Goal: Task Accomplishment & Management: Use online tool/utility

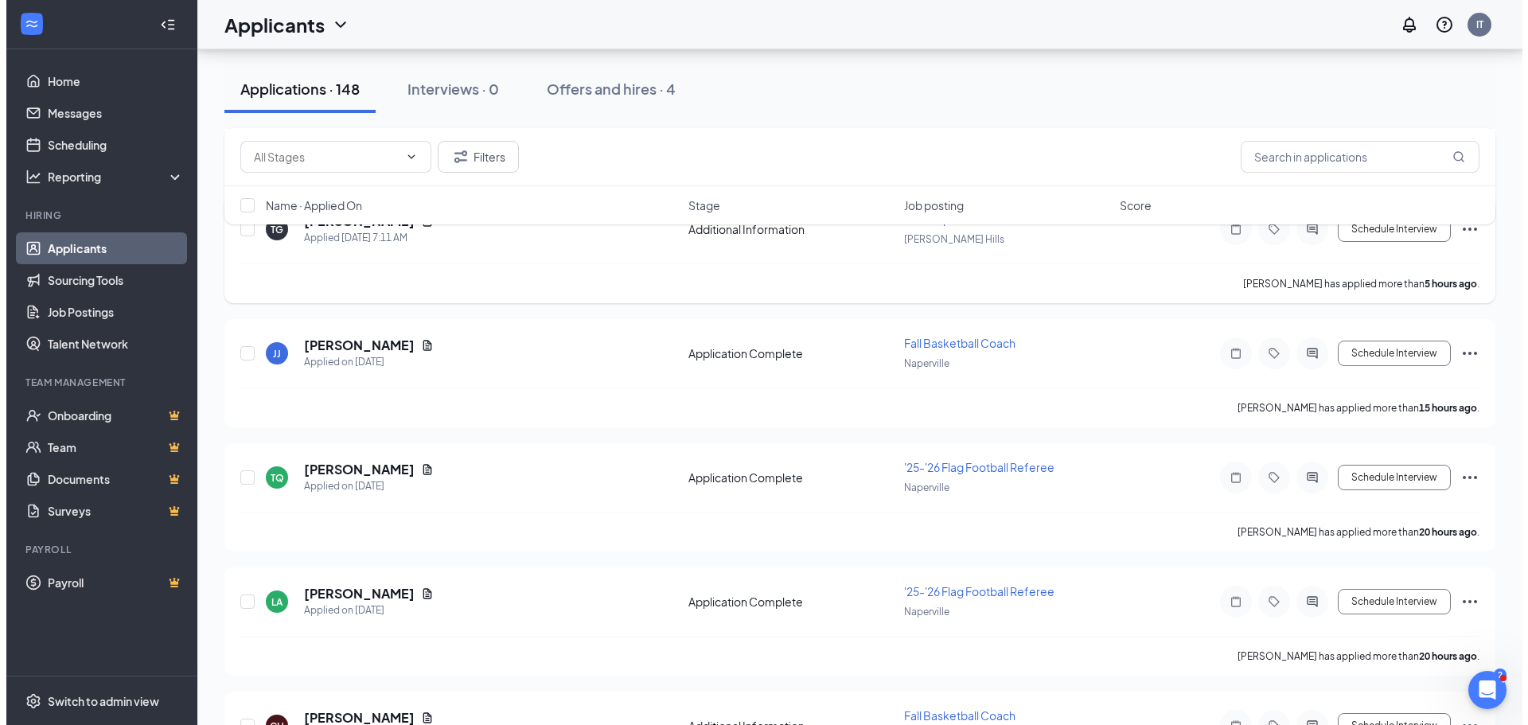
scroll to position [398, 0]
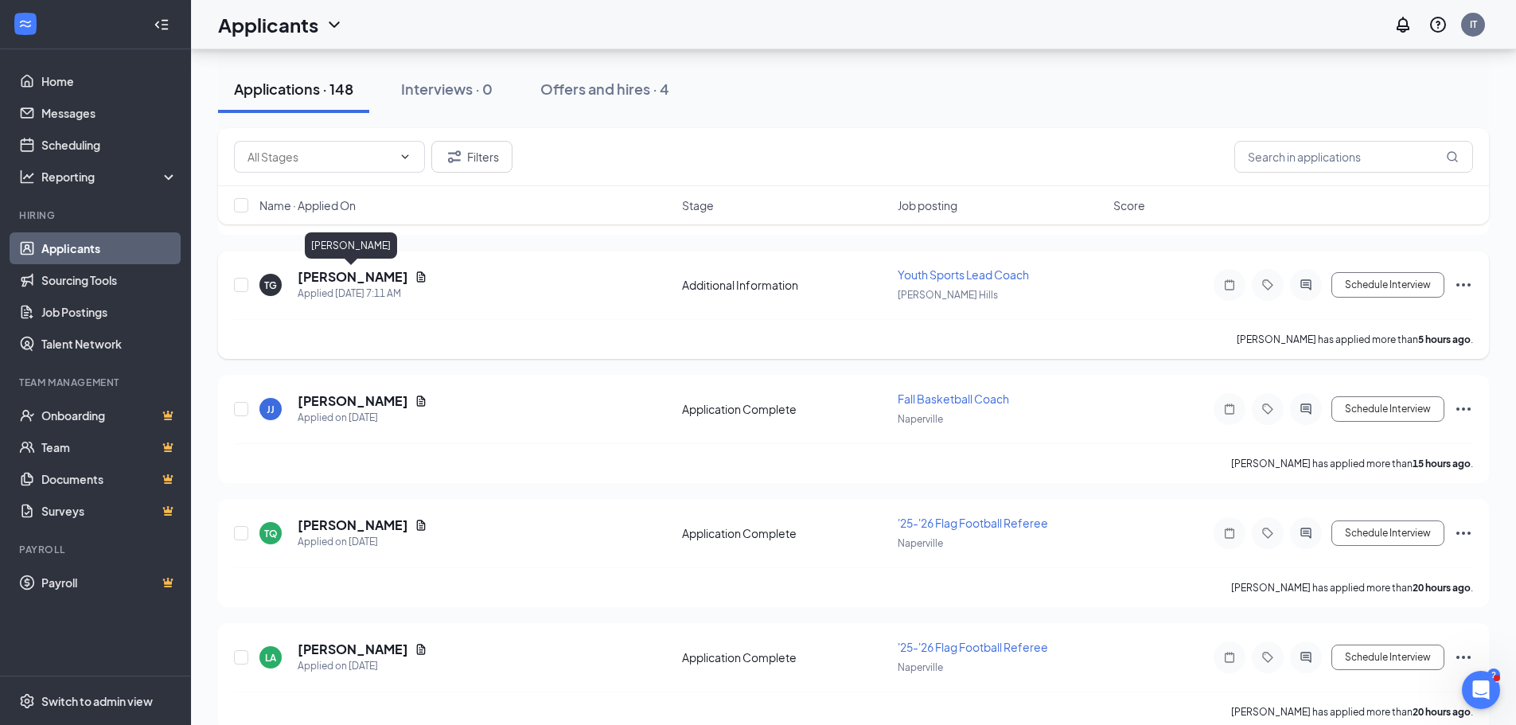
click at [361, 275] on h5 "[PERSON_NAME]" at bounding box center [353, 277] width 111 height 18
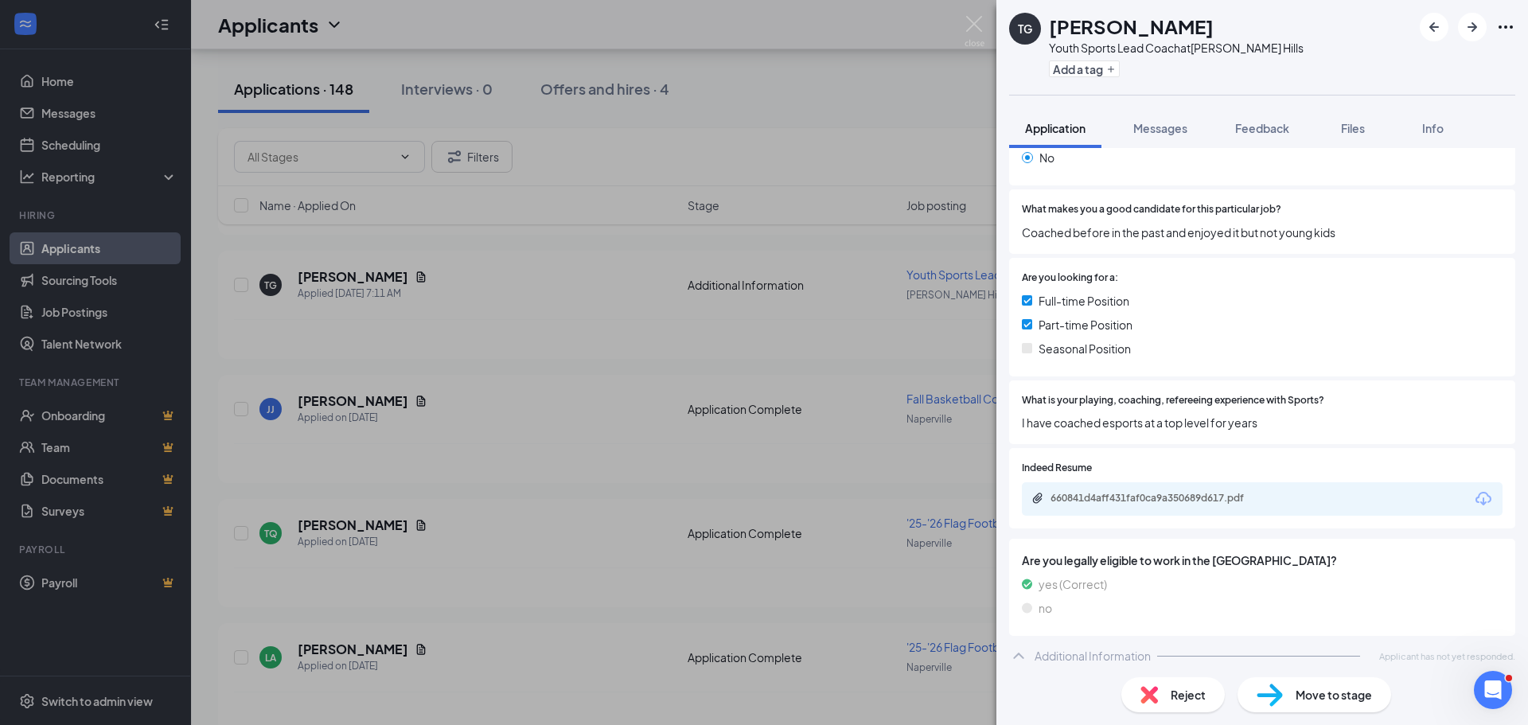
scroll to position [397, 0]
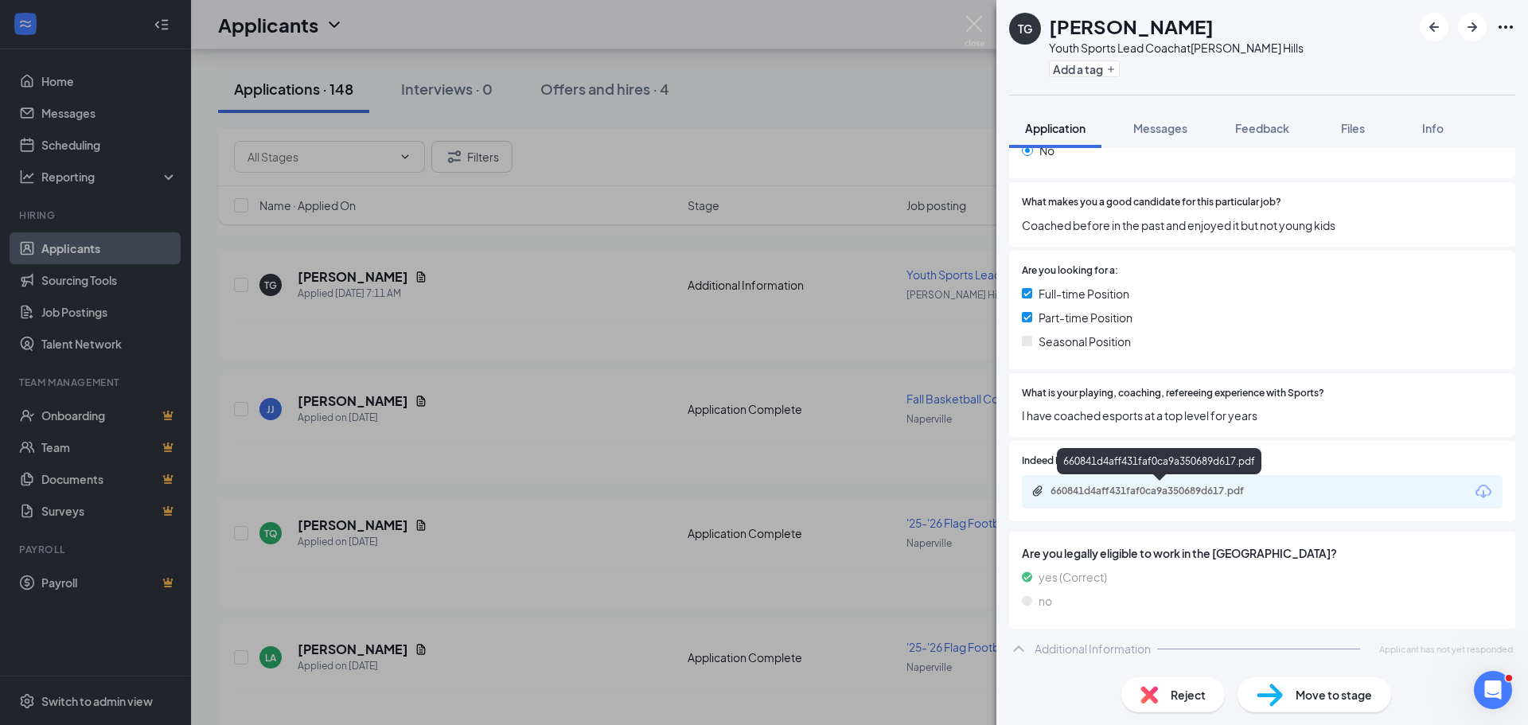
click at [1131, 490] on div "660841d4aff431faf0ca9a350689d617.pdf" at bounding box center [1162, 491] width 223 height 13
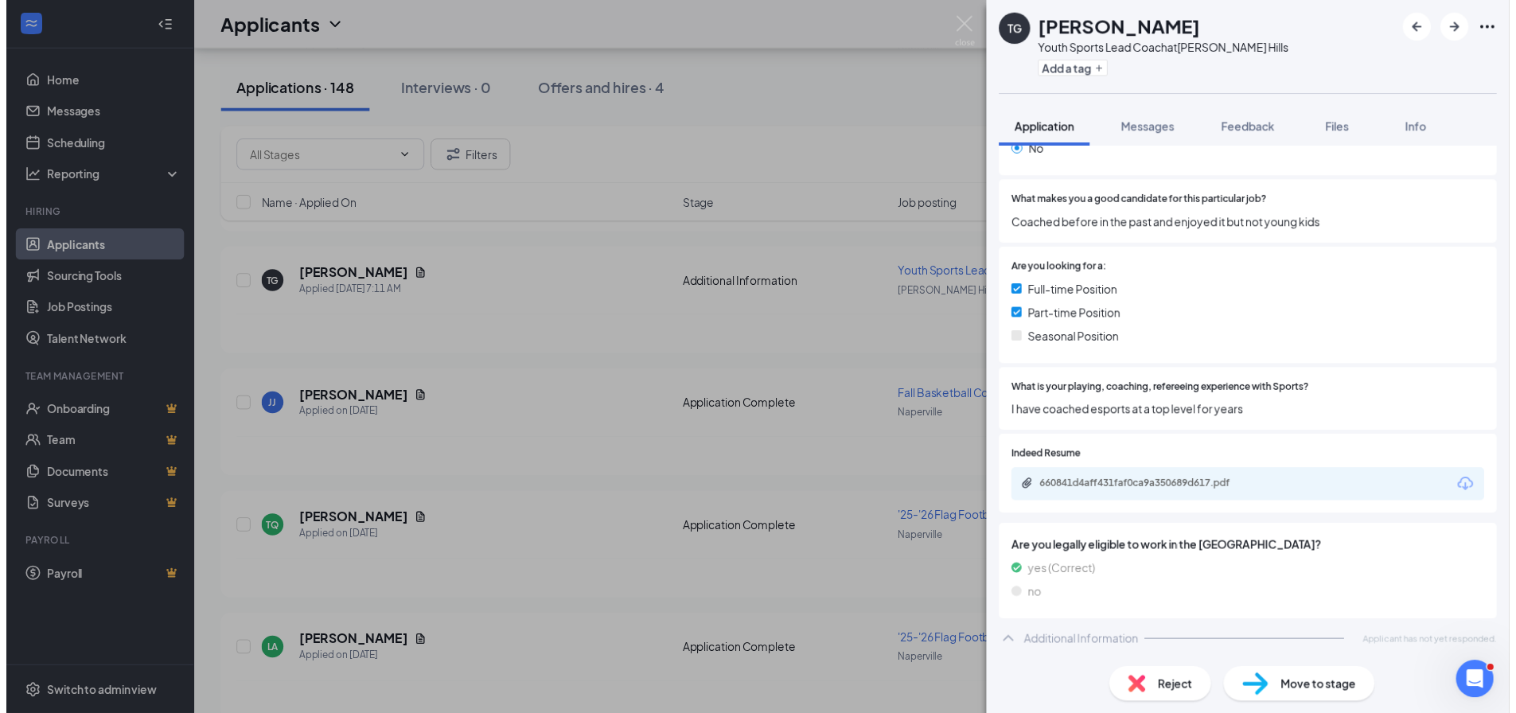
scroll to position [392, 0]
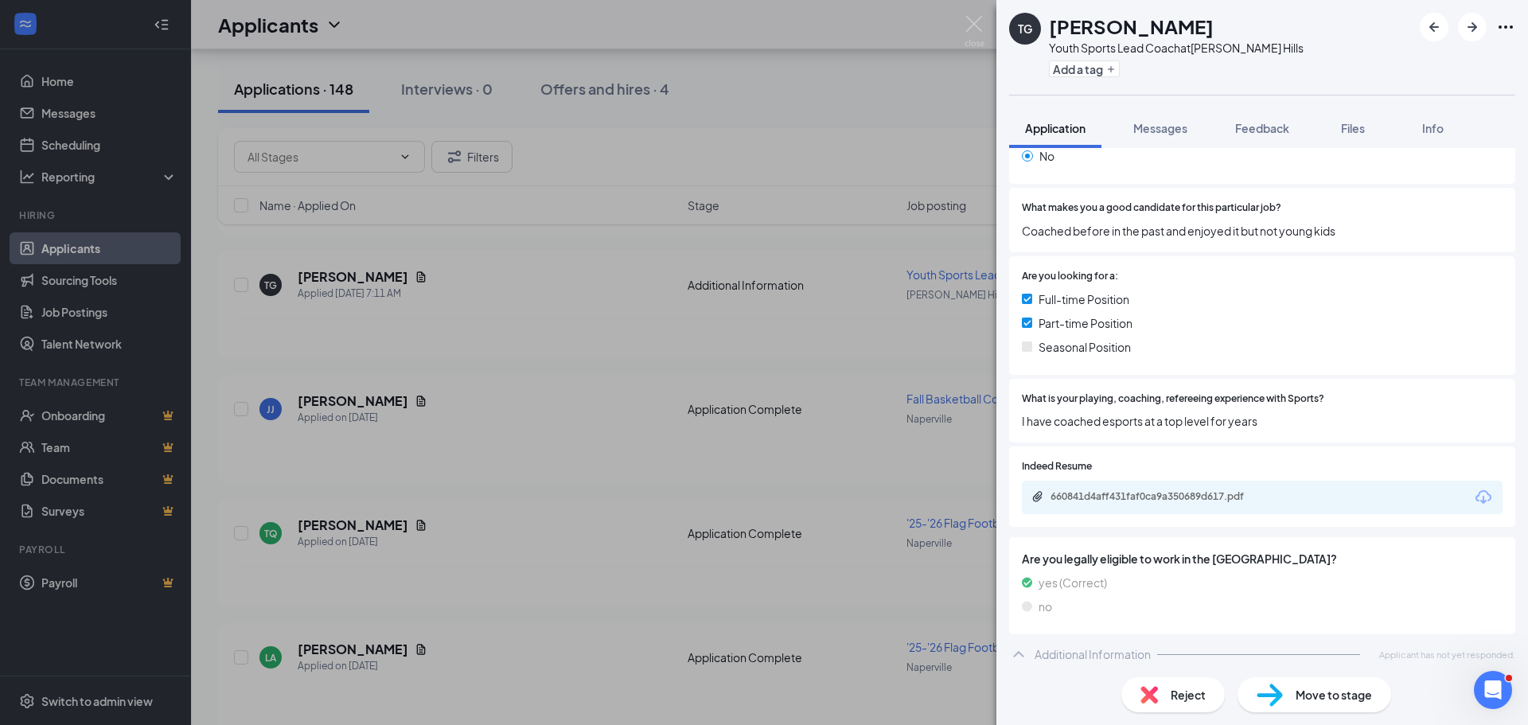
click at [810, 404] on div "TG [PERSON_NAME] Youth Sports Lead Coach at [PERSON_NAME][GEOGRAPHIC_DATA] Add …" at bounding box center [764, 362] width 1528 height 725
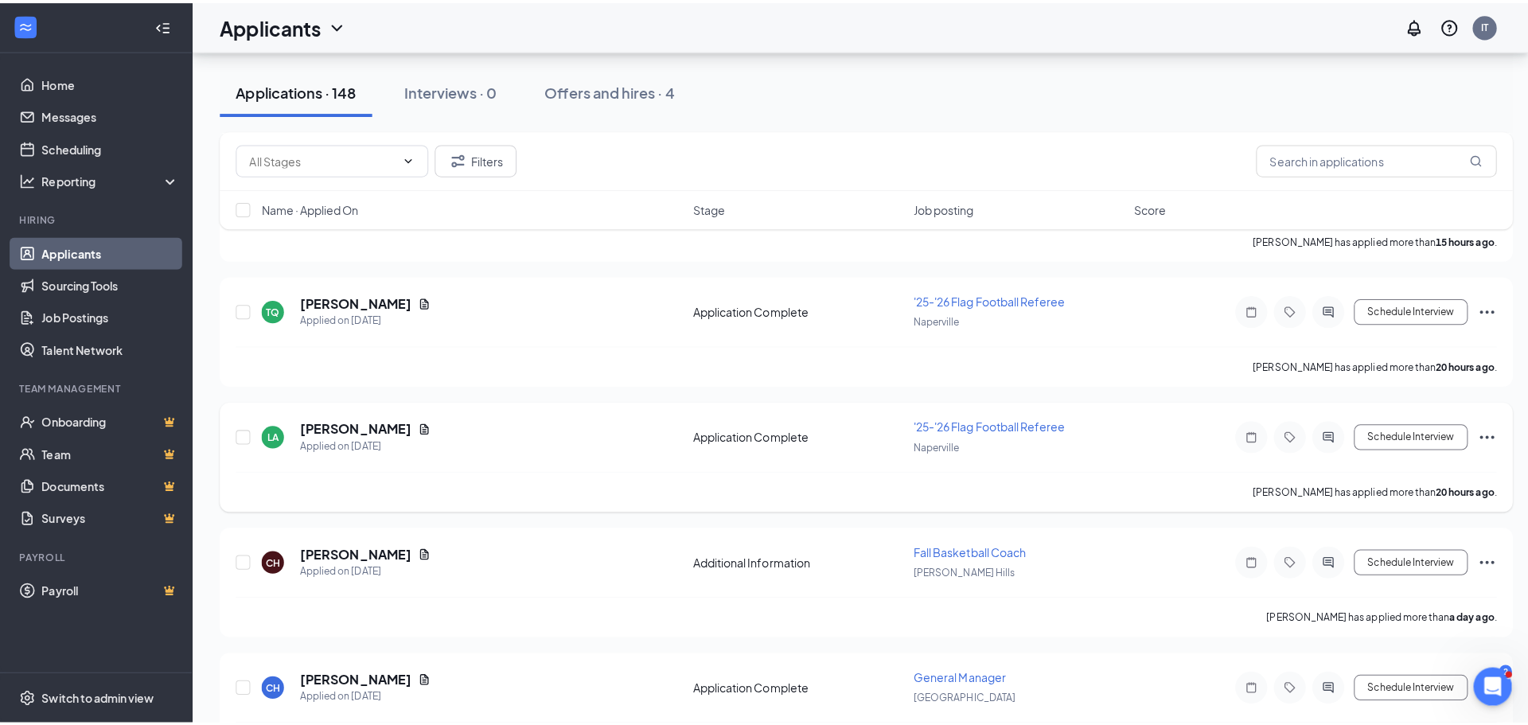
scroll to position [796, 0]
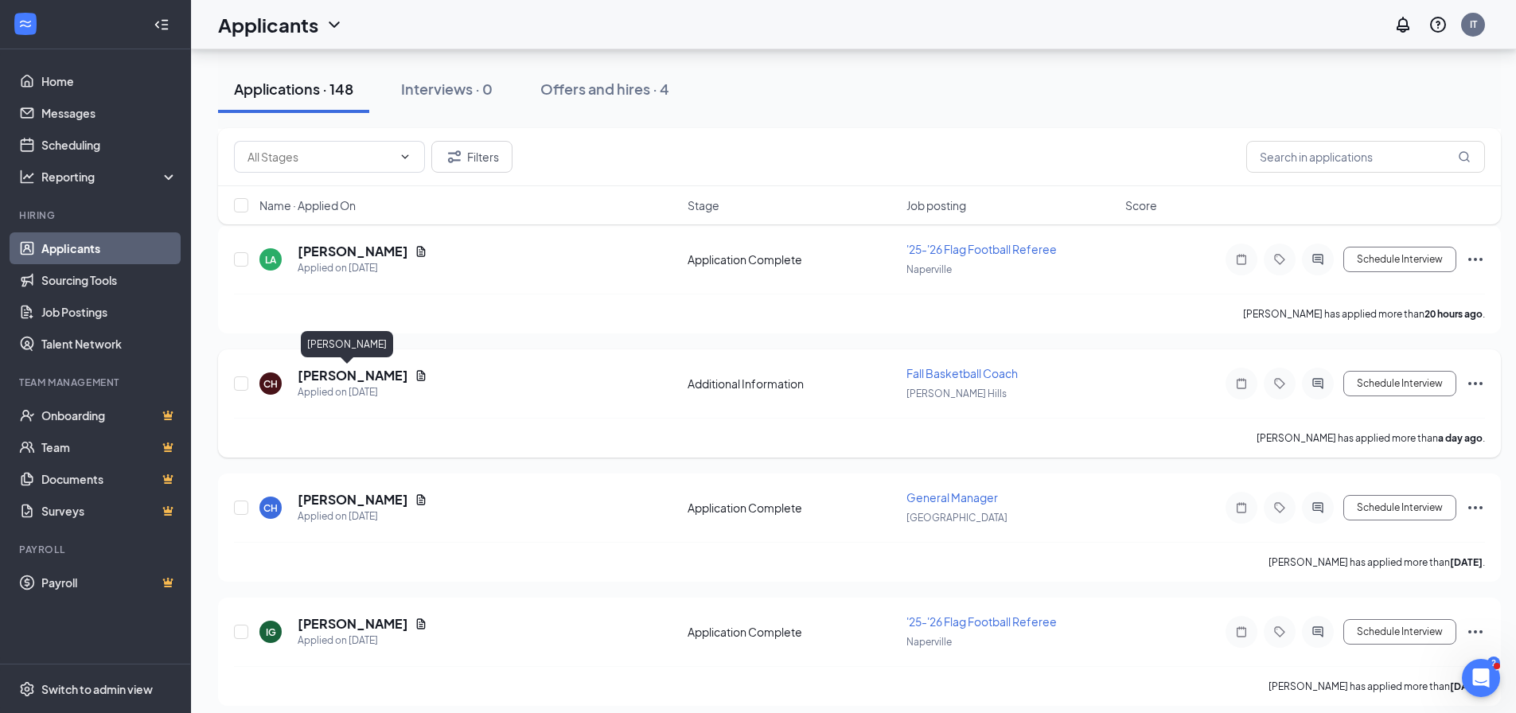
click at [326, 373] on h5 "[PERSON_NAME]" at bounding box center [353, 376] width 111 height 18
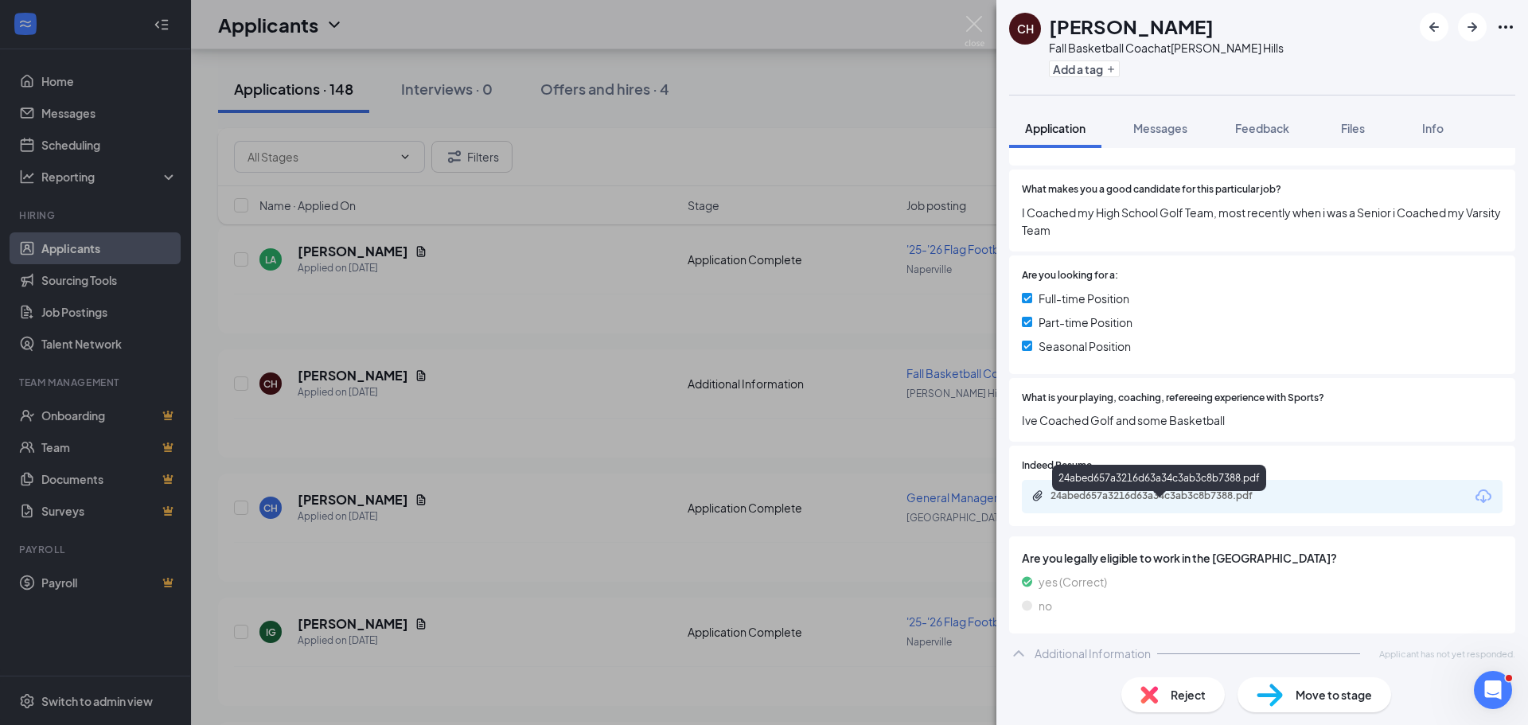
scroll to position [415, 0]
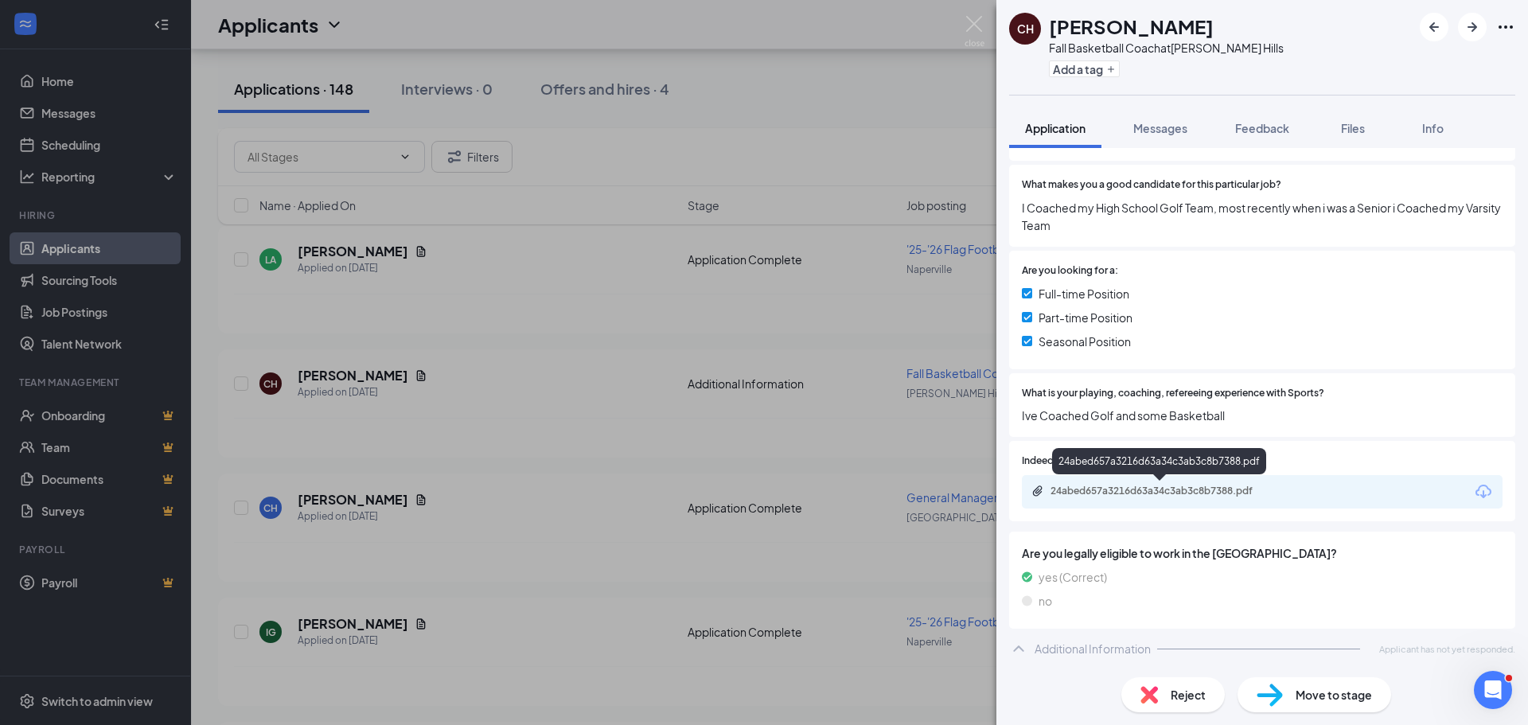
click at [1270, 487] on div "24abed657a3216d63a34c3ab3c8b7388.pdf" at bounding box center [1162, 491] width 223 height 13
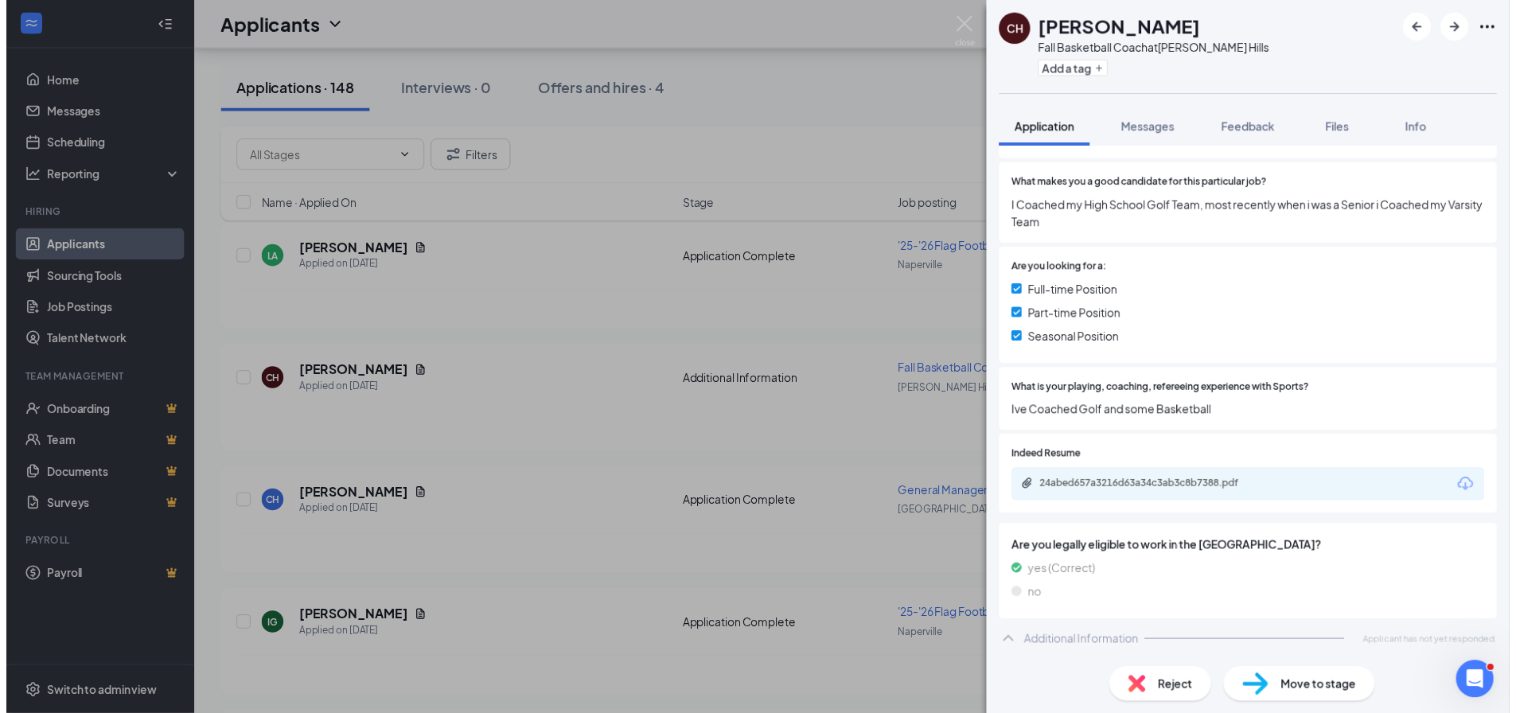
scroll to position [409, 0]
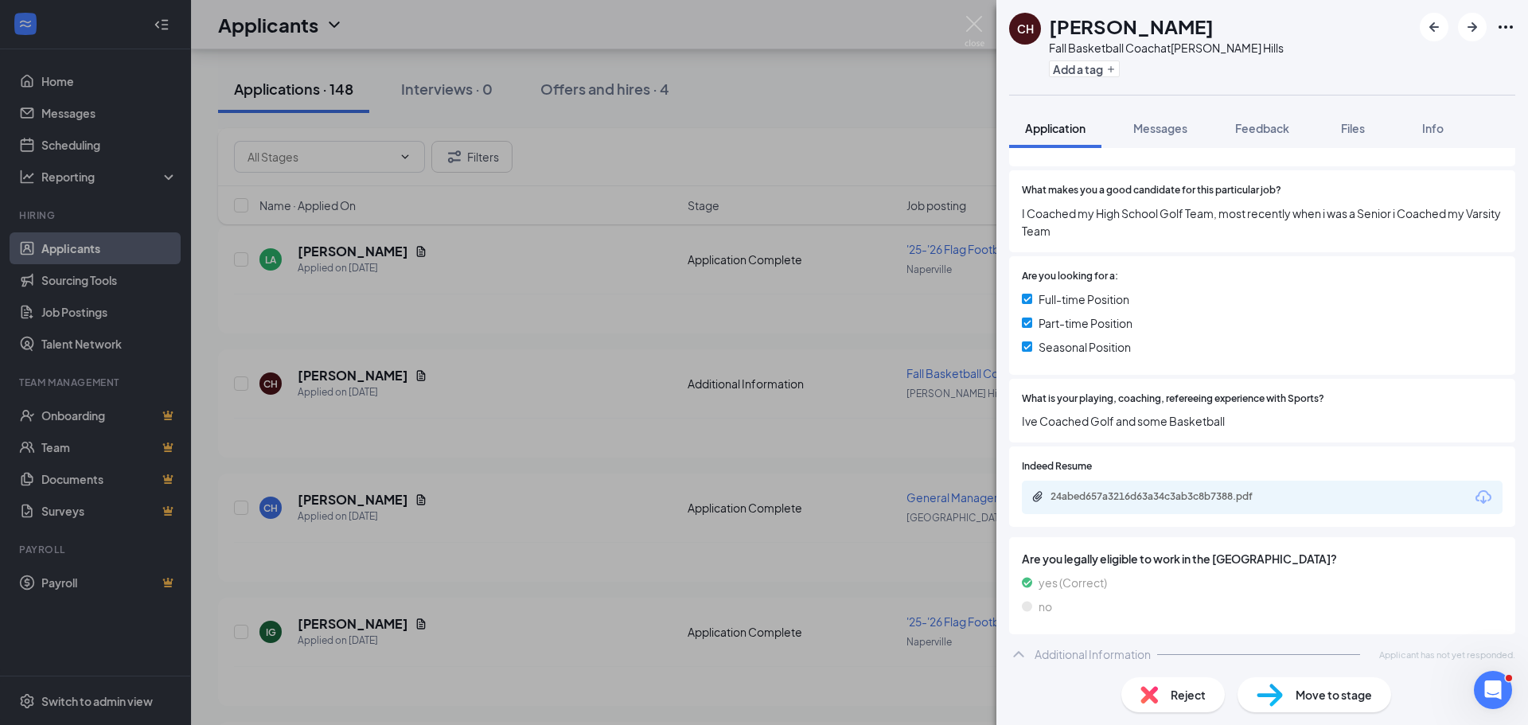
click at [782, 88] on div "CH [PERSON_NAME] Fall Basketball Coach at [PERSON_NAME][GEOGRAPHIC_DATA] Add a …" at bounding box center [764, 362] width 1528 height 725
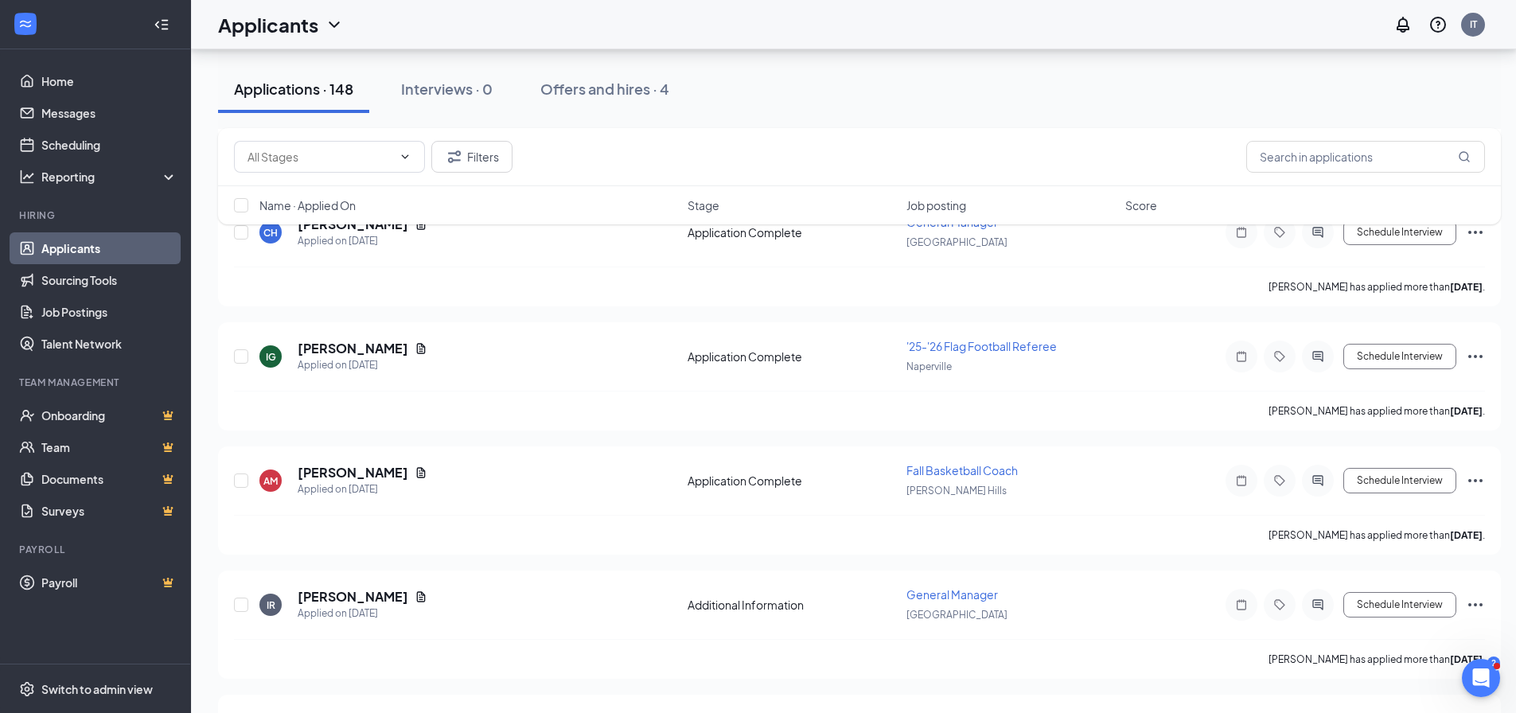
scroll to position [1035, 0]
